Goal: Task Accomplishment & Management: Manage account settings

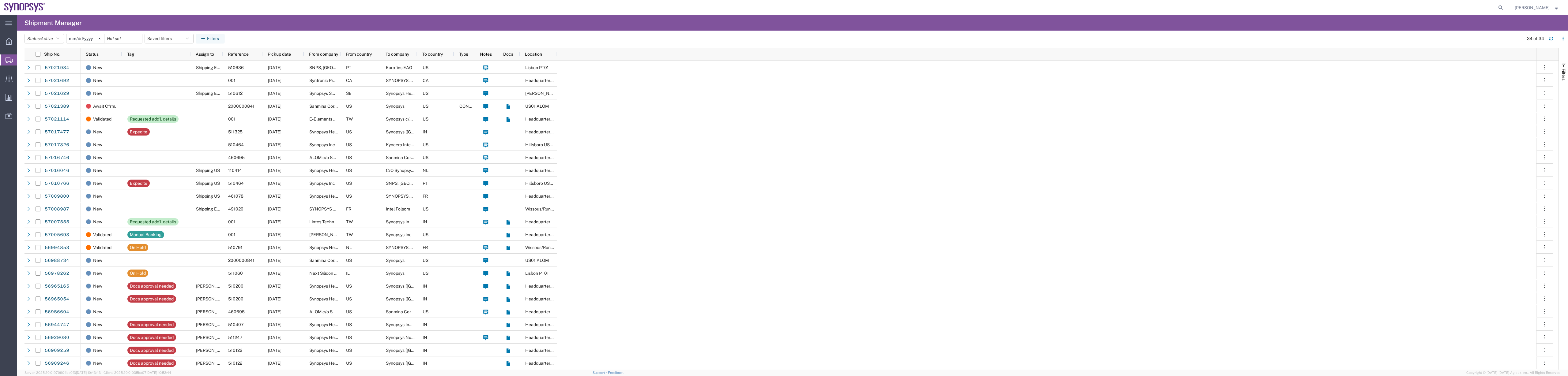
click at [794, 221] on div "New Shipping EMEA 510612 [DATE] Synopsys Sweden AB SE Synopsys Headquarters USS…" at bounding box center [808, 279] width 1455 height 437
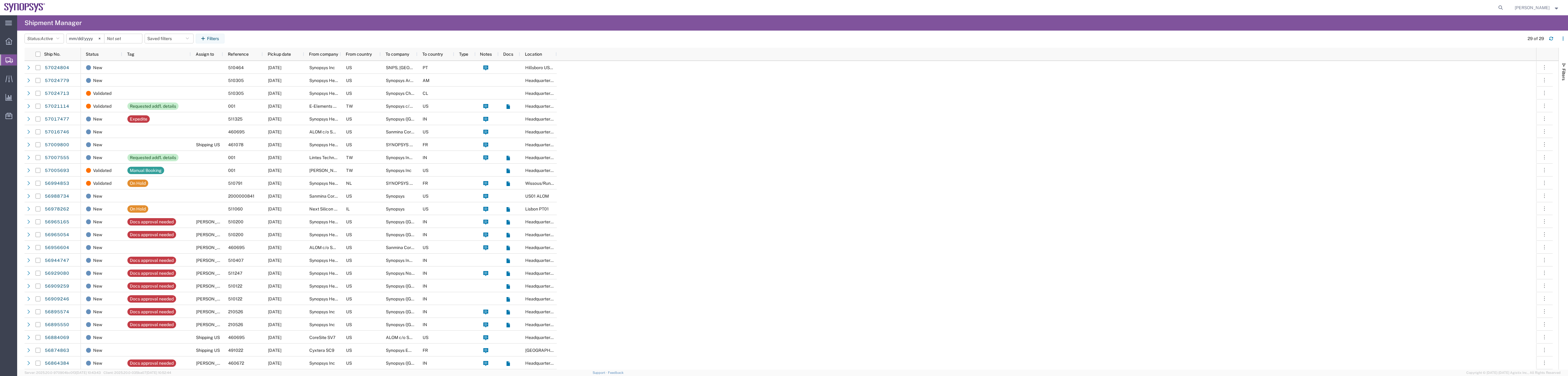
click at [394, 35] on agx-table-filter-chips "Status: Active Active All Approved Booked Canceled Delivered Denied New On Hold…" at bounding box center [772, 40] width 1497 height 14
drag, startPoint x: 16, startPoint y: 57, endPoint x: 21, endPoint y: 63, distance: 7.8
click at [16, 57] on div at bounding box center [9, 60] width 17 height 11
click at [0, 0] on span "Shipment Manager" at bounding box center [0, 0] width 0 height 0
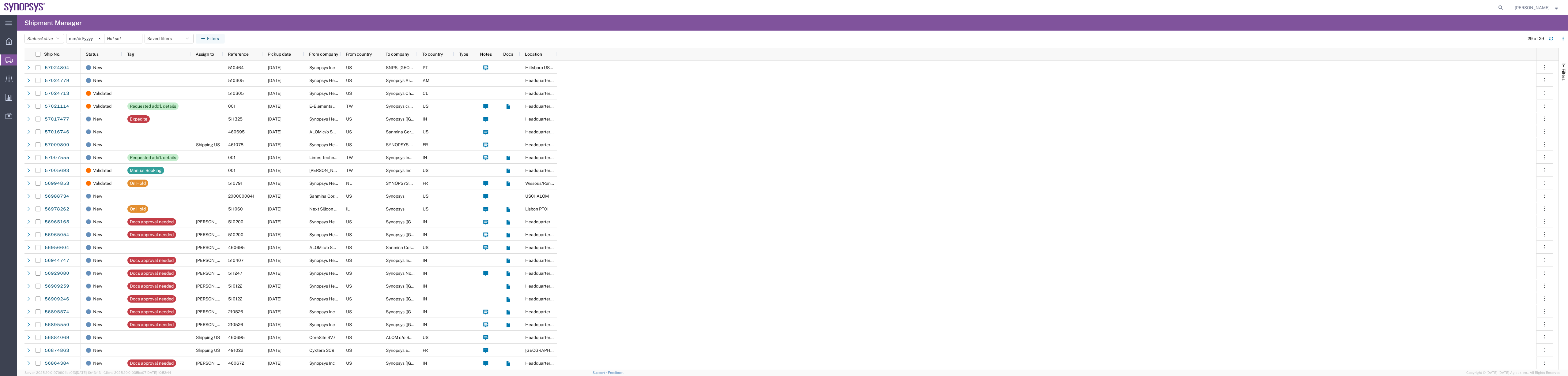
click at [306, 36] on agx-table-filter-chips "Status: Active Active All Approved Booked Canceled Delivered Denied New On Hold…" at bounding box center [772, 40] width 1497 height 14
